Goal: Task Accomplishment & Management: Use online tool/utility

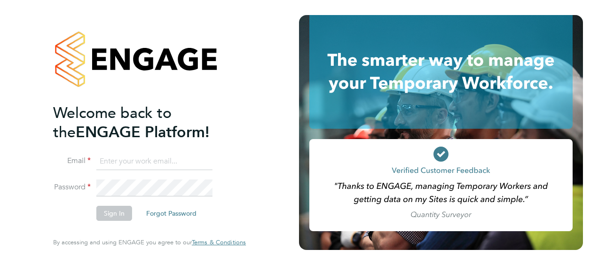
type input "[EMAIL_ADDRESS][PERSON_NAME][DOMAIN_NAME]"
click at [116, 215] on button "Sign In" at bounding box center [114, 213] width 36 height 15
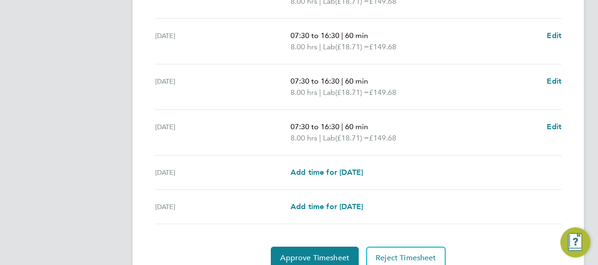
scroll to position [376, 0]
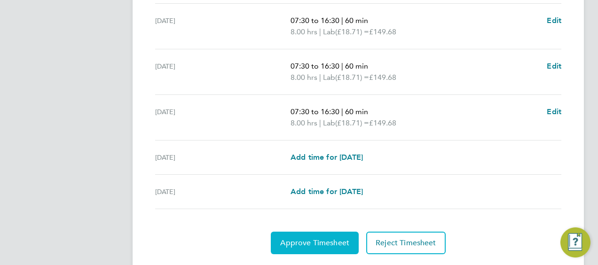
click at [327, 242] on span "Approve Timesheet" at bounding box center [314, 242] width 69 height 9
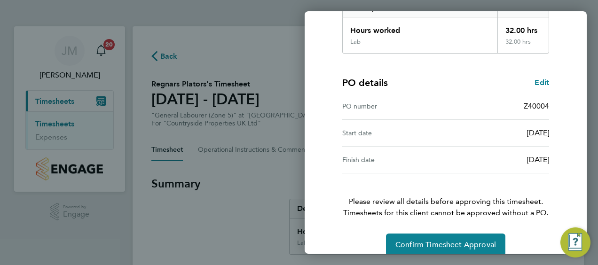
scroll to position [184, 0]
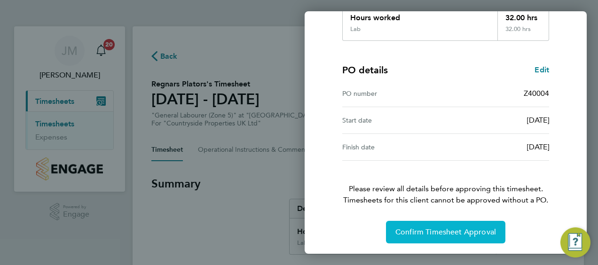
click at [452, 233] on span "Confirm Timesheet Approval" at bounding box center [445, 231] width 101 height 9
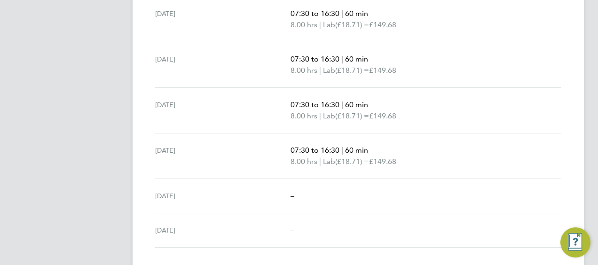
scroll to position [356, 0]
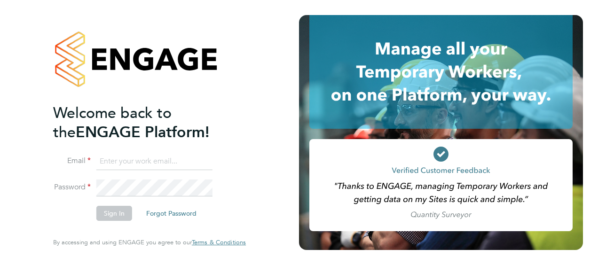
type input "[EMAIL_ADDRESS][PERSON_NAME][DOMAIN_NAME]"
click at [119, 214] on button "Sign In" at bounding box center [114, 213] width 36 height 15
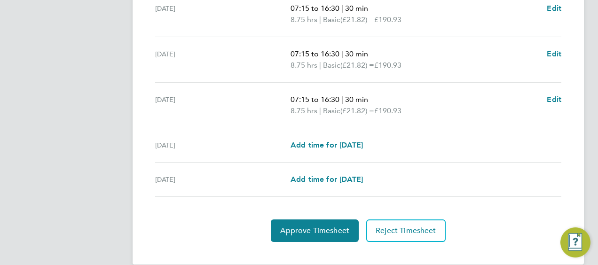
scroll to position [412, 0]
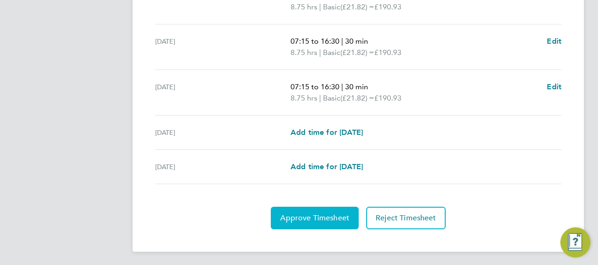
click at [342, 213] on span "Approve Timesheet" at bounding box center [314, 217] width 69 height 9
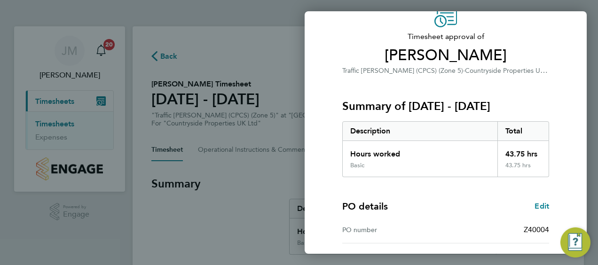
scroll to position [184, 0]
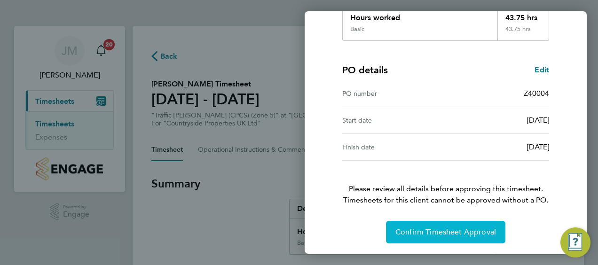
click at [436, 229] on span "Confirm Timesheet Approval" at bounding box center [445, 231] width 101 height 9
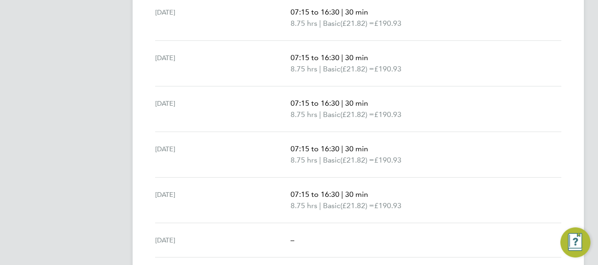
scroll to position [367, 0]
